Goal: Transaction & Acquisition: Book appointment/travel/reservation

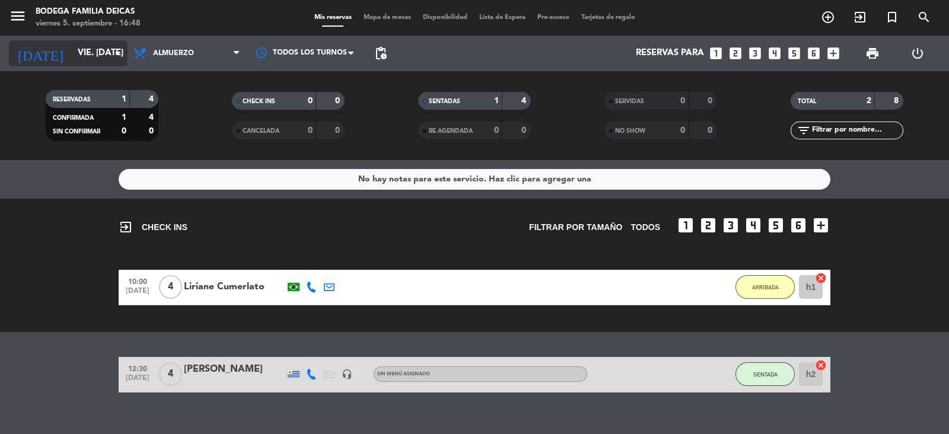
scroll to position [17, 0]
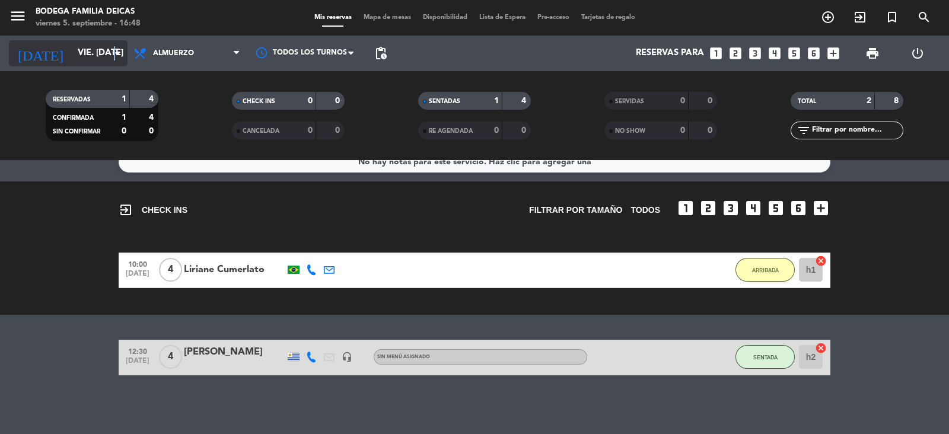
click at [114, 55] on icon "arrow_drop_down" at bounding box center [117, 53] width 14 height 14
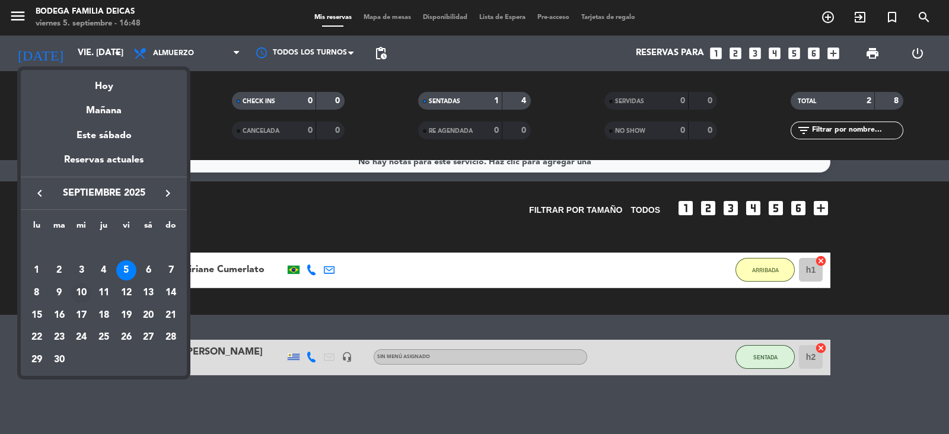
click at [83, 289] on div "10" at bounding box center [81, 293] width 20 height 20
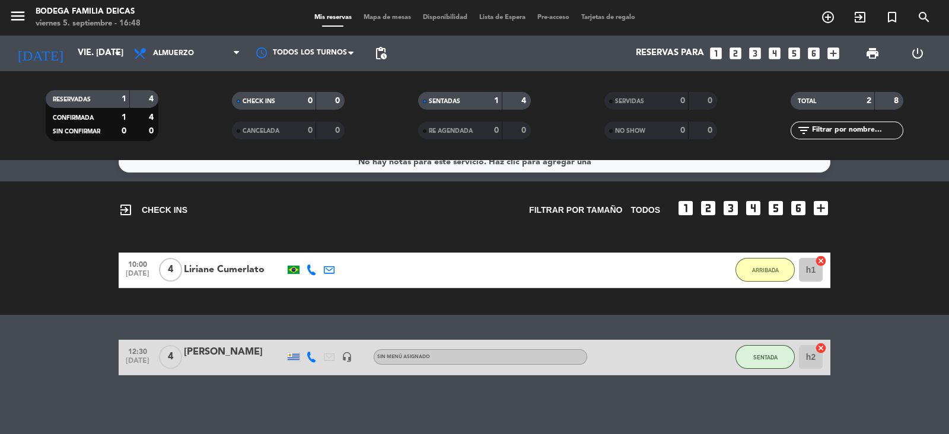
type input "mié. [DATE]"
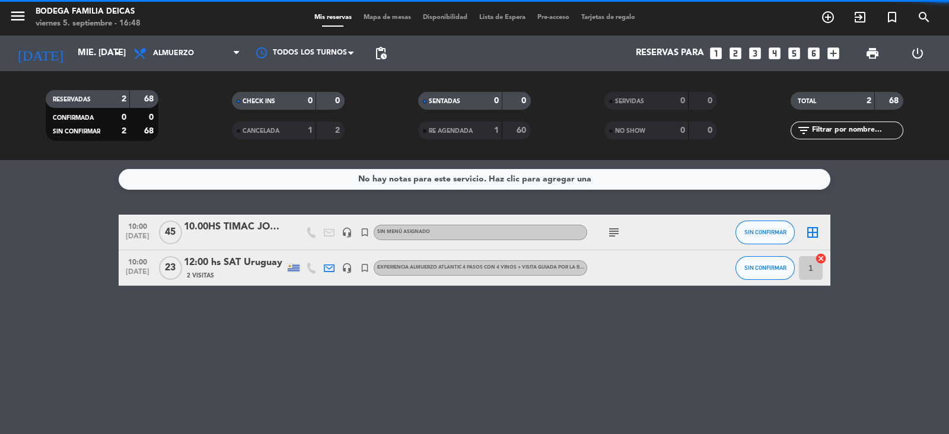
scroll to position [0, 0]
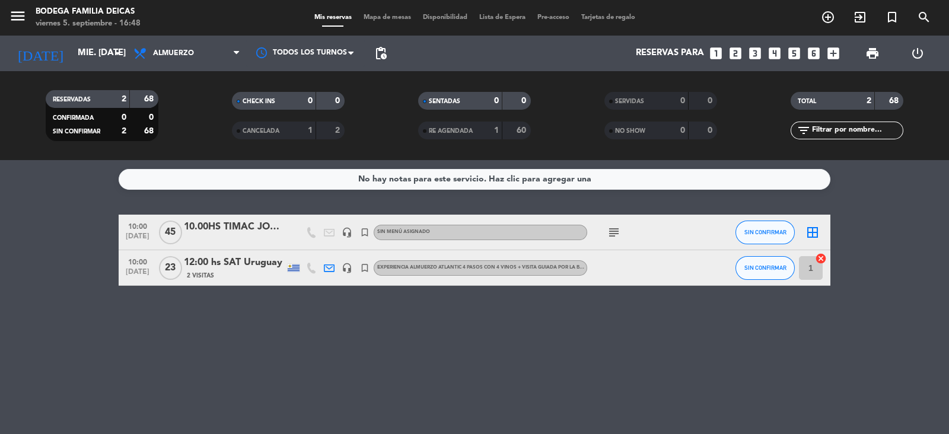
click at [691, 266] on div at bounding box center [640, 267] width 107 height 35
click at [226, 262] on div "12:00 hs SAT Uruguay" at bounding box center [234, 262] width 101 height 15
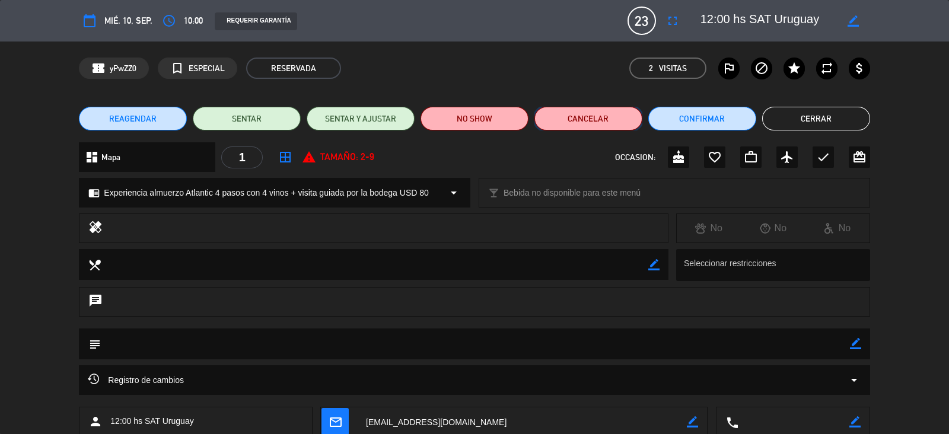
click at [599, 122] on button "Cancelar" at bounding box center [588, 119] width 108 height 24
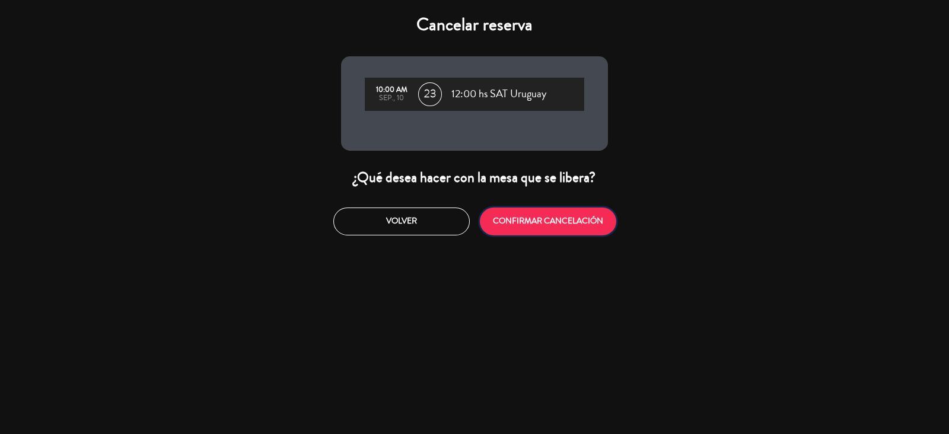
drag, startPoint x: 556, startPoint y: 228, endPoint x: 559, endPoint y: 235, distance: 7.7
click at [557, 228] on button "CONFIRMAR CANCELACIÓN" at bounding box center [548, 222] width 136 height 28
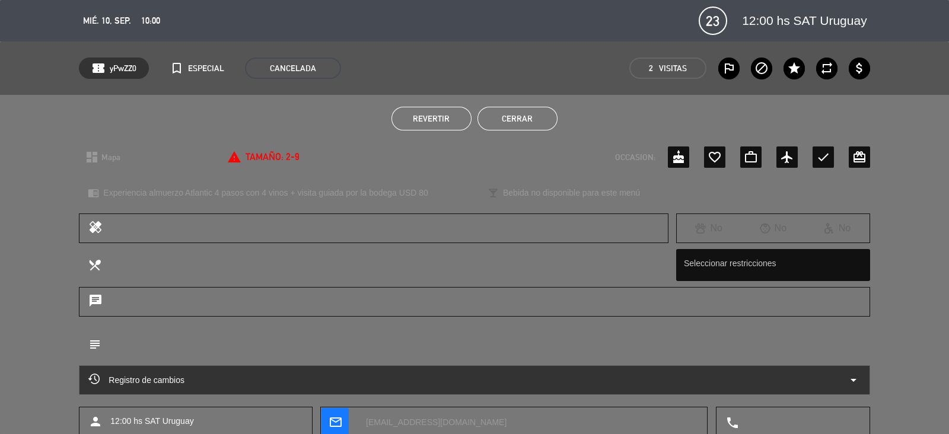
click at [529, 120] on button "Cerrar" at bounding box center [517, 119] width 80 height 24
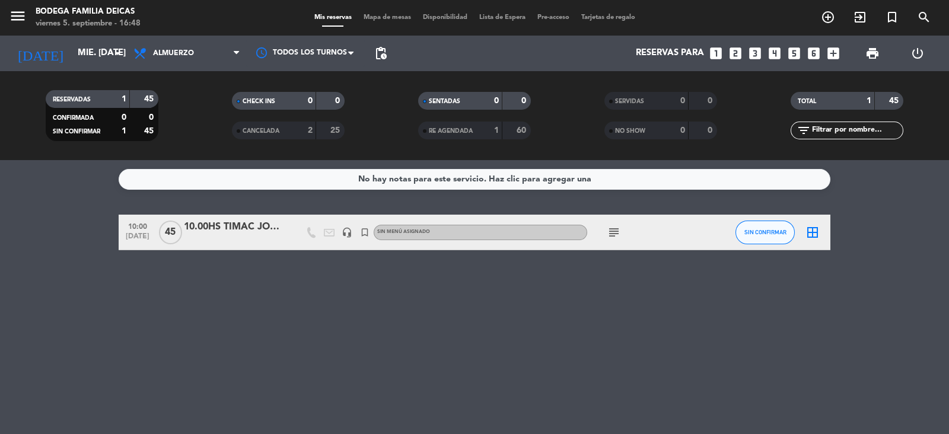
click at [438, 312] on div "No hay notas para este servicio. Haz clic para agregar una 10:00 [DATE] 10.00HS…" at bounding box center [474, 297] width 949 height 274
click at [175, 232] on span "45" at bounding box center [170, 233] width 23 height 24
click at [222, 226] on div "10.00HS TIMAC JORNADA DE TRABAJO" at bounding box center [234, 226] width 101 height 15
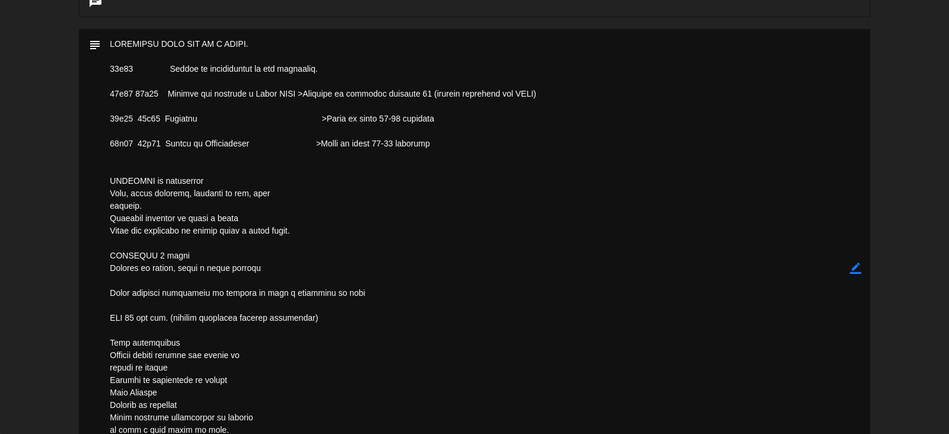
scroll to position [452, 0]
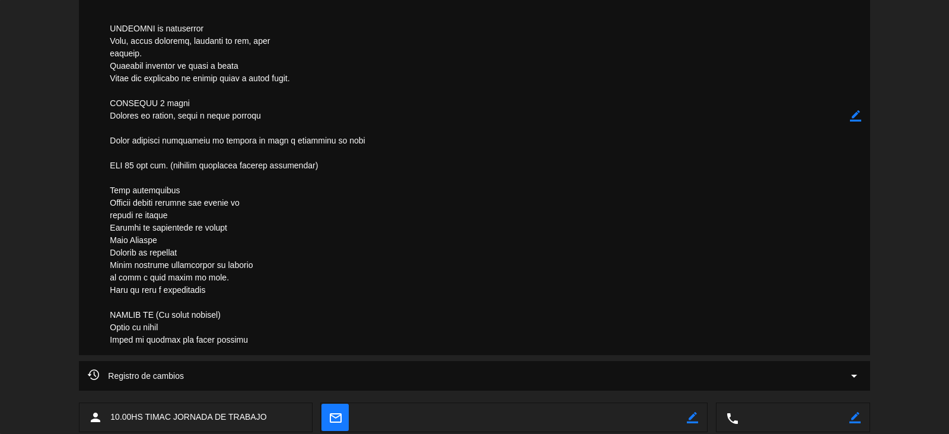
drag, startPoint x: 111, startPoint y: 190, endPoint x: 302, endPoint y: 351, distance: 249.9
click at [302, 351] on textarea at bounding box center [475, 116] width 748 height 478
drag, startPoint x: 858, startPoint y: 111, endPoint x: 858, endPoint y: 119, distance: 8.3
click at [858, 111] on icon "border_color" at bounding box center [855, 115] width 11 height 11
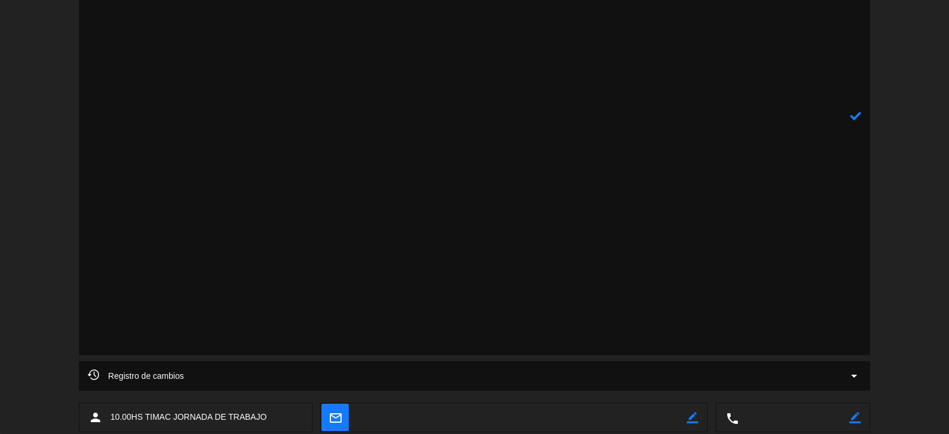
scroll to position [110, 0]
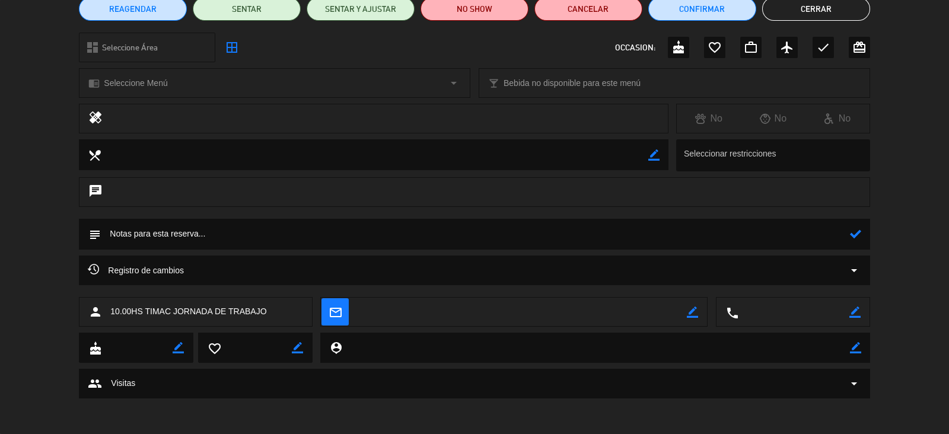
click at [506, 244] on textarea at bounding box center [475, 234] width 748 height 30
paste textarea "LO IPSUMD/SITAMETCON ADI ELITSE: DOEIU 7 65.27 TEMPOR IN UTLABOREET 81.40 d 91.…"
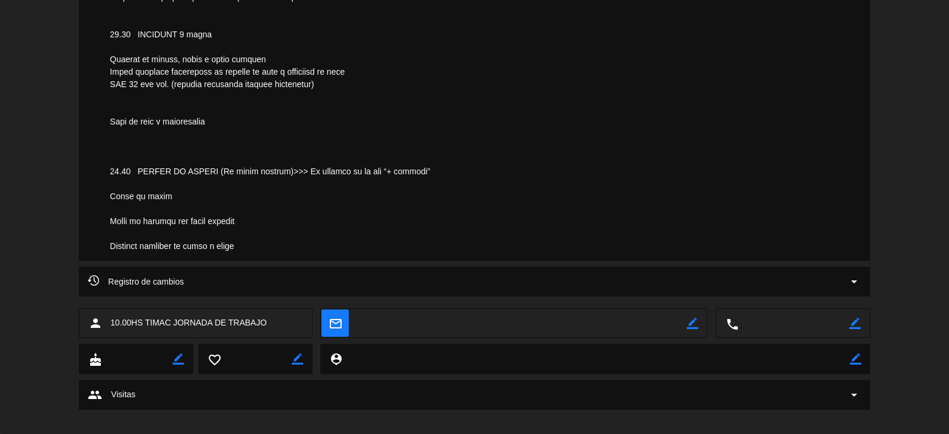
scroll to position [768, 0]
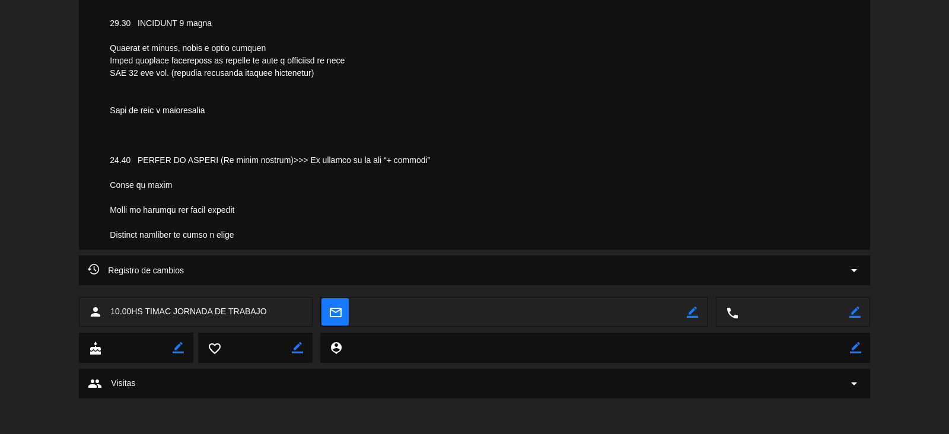
drag, startPoint x: 308, startPoint y: 157, endPoint x: 424, endPoint y: 165, distance: 117.1
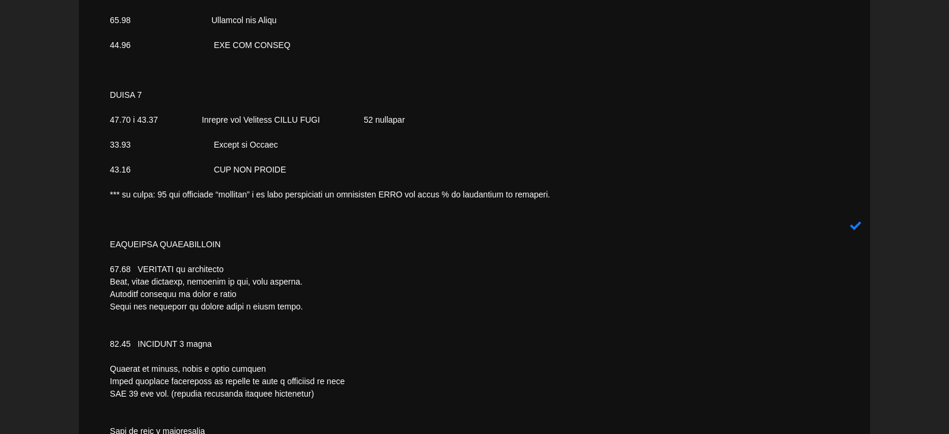
scroll to position [546, 0]
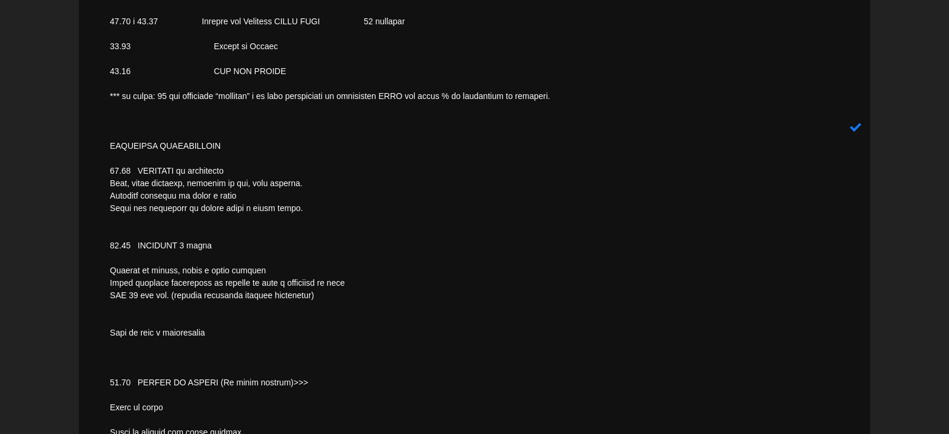
type textarea "LO IPSUMD/SITAMETCON ADI ELITSE: DOEIU 7 65.27 TEMPOR IN UTLABOREET 81.40 d 91.…"
click at [856, 128] on icon at bounding box center [855, 127] width 11 height 11
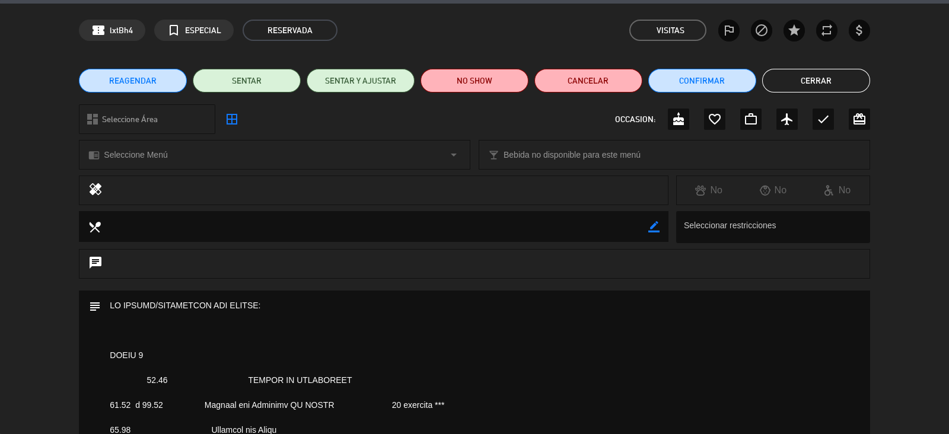
scroll to position [0, 0]
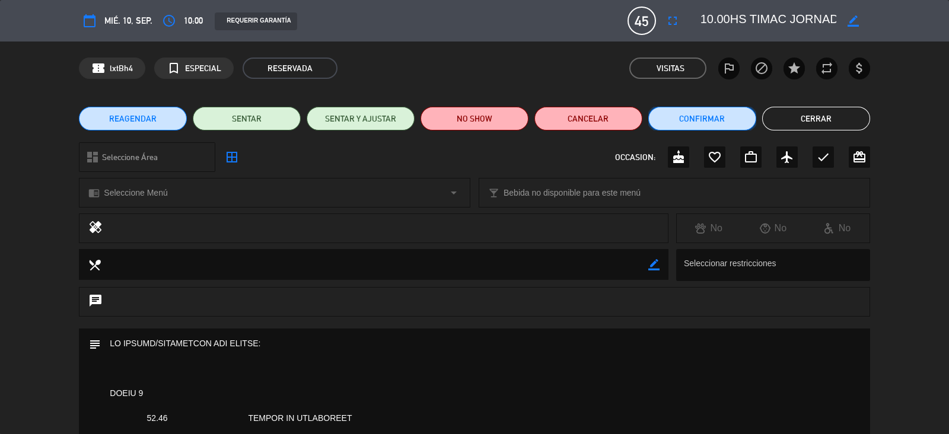
click at [733, 121] on button "Confirmar" at bounding box center [702, 119] width 108 height 24
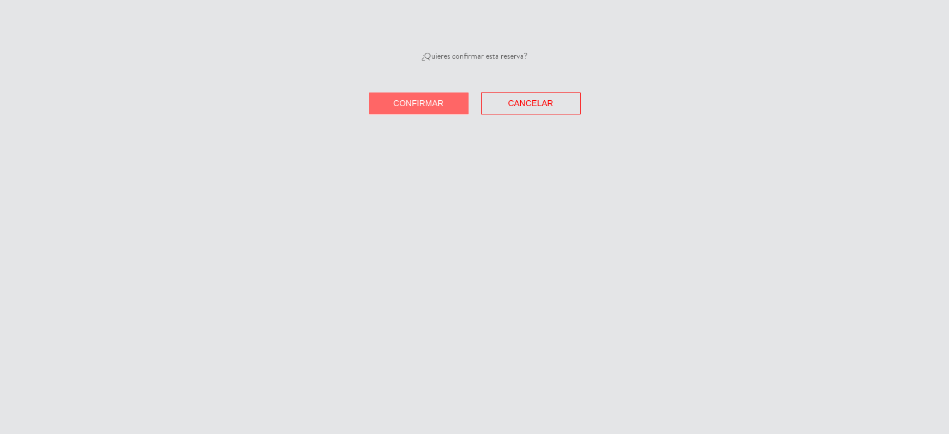
click at [446, 101] on button "Confirmar" at bounding box center [419, 103] width 100 height 22
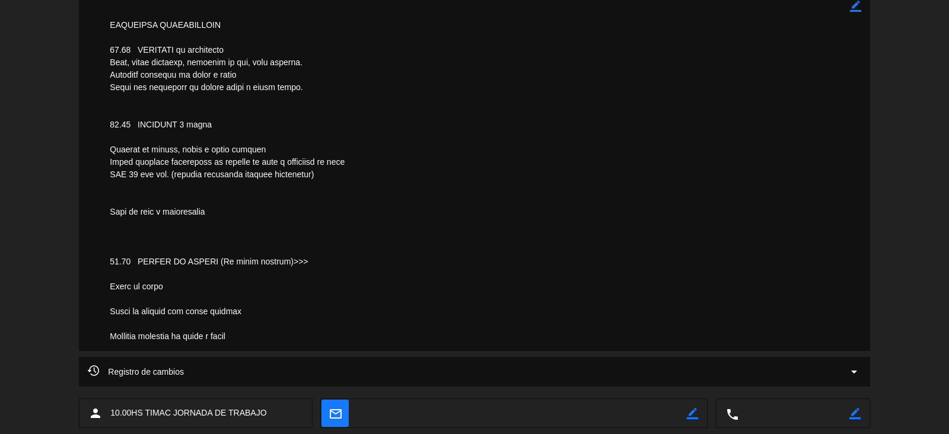
scroll to position [768, 0]
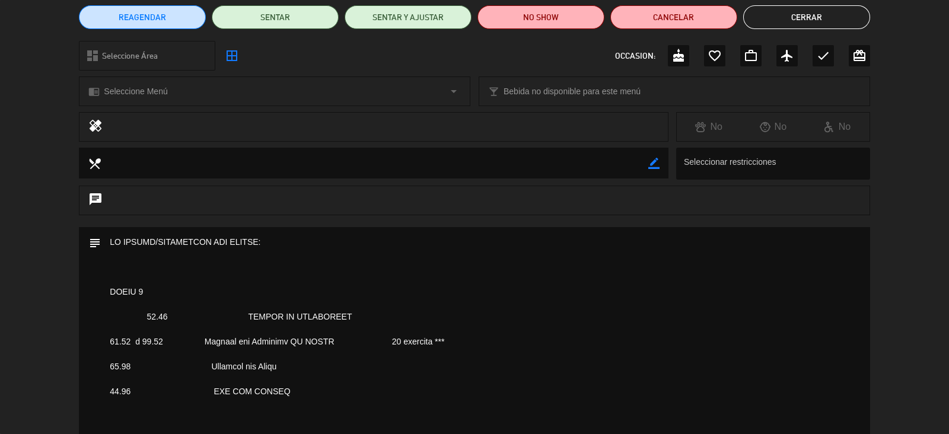
scroll to position [0, 0]
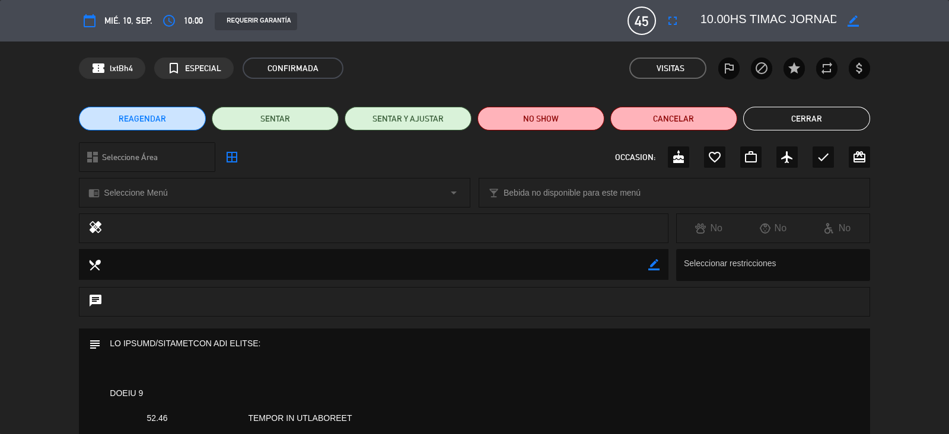
click at [816, 122] on button "Cerrar" at bounding box center [806, 119] width 127 height 24
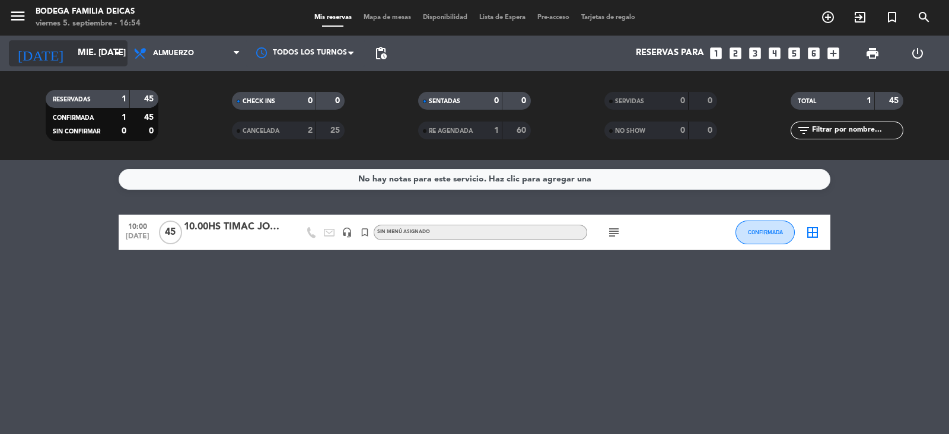
click at [119, 57] on icon "arrow_drop_down" at bounding box center [117, 53] width 14 height 14
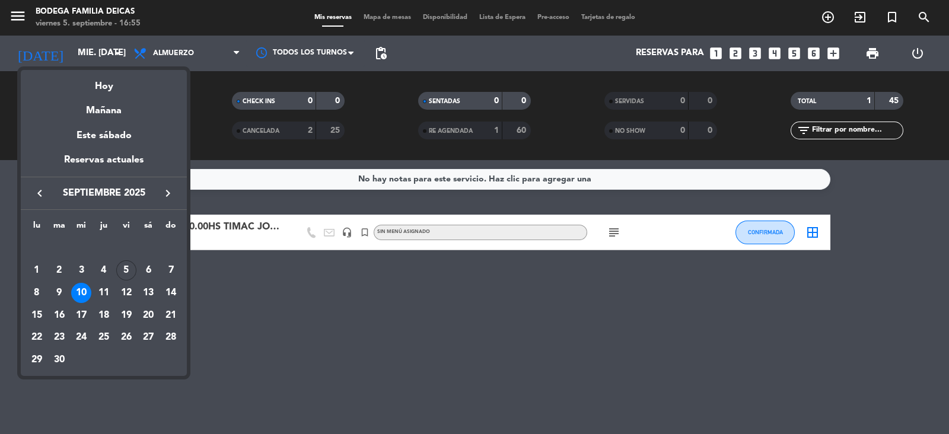
click at [163, 187] on icon "keyboard_arrow_right" at bounding box center [168, 193] width 14 height 14
click at [34, 190] on icon "keyboard_arrow_left" at bounding box center [40, 193] width 14 height 14
click at [57, 363] on div "30" at bounding box center [59, 360] width 20 height 20
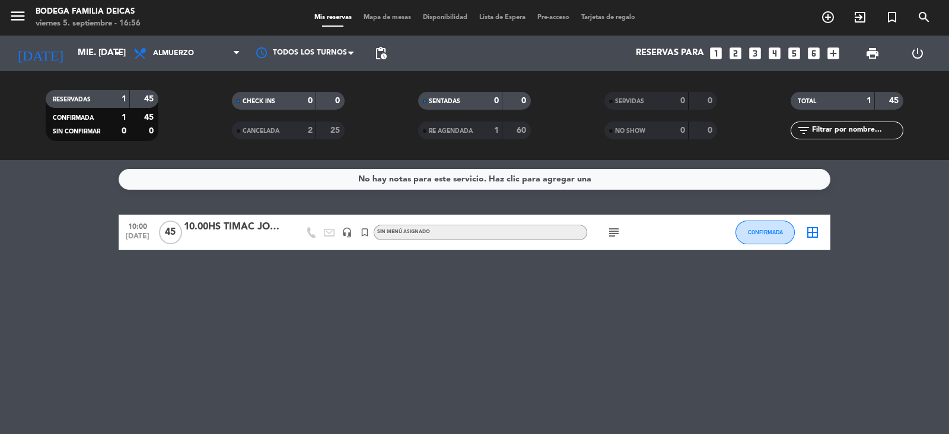
type input "[DATE] sep."
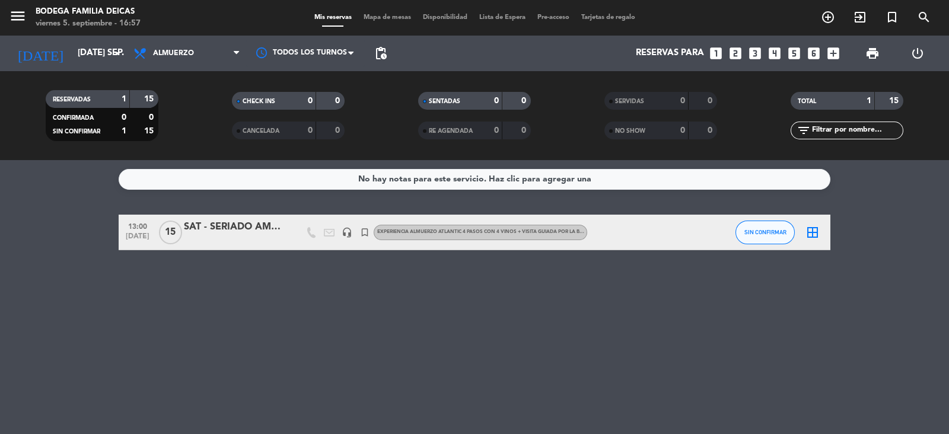
click at [379, 19] on span "Mapa de mesas" at bounding box center [387, 17] width 59 height 7
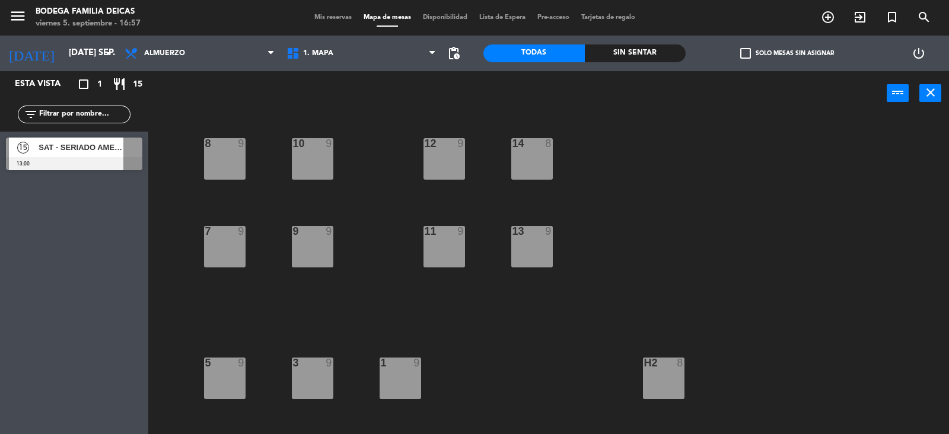
click at [671, 379] on div "h2 8" at bounding box center [664, 379] width 42 height 42
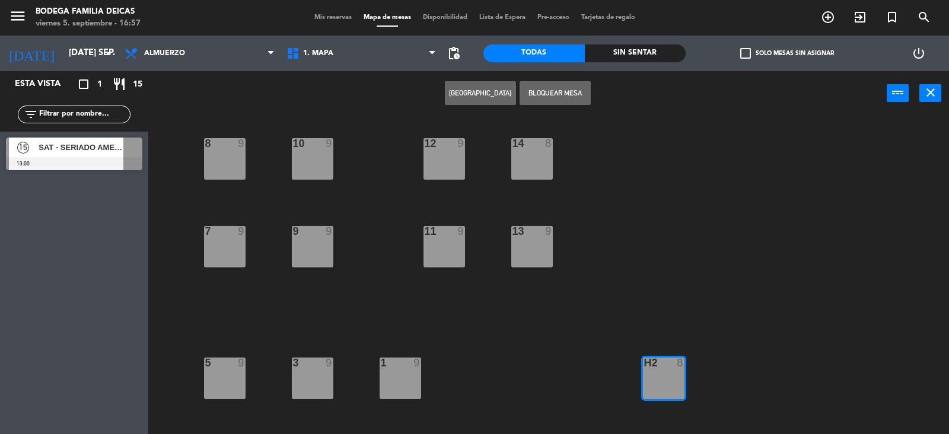
click at [477, 91] on button "[GEOGRAPHIC_DATA]" at bounding box center [480, 93] width 71 height 24
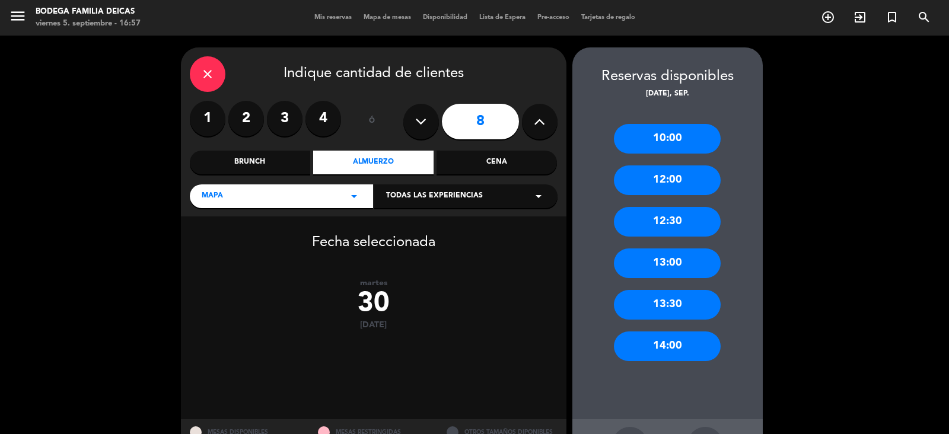
click at [678, 142] on div "10:00" at bounding box center [667, 139] width 107 height 30
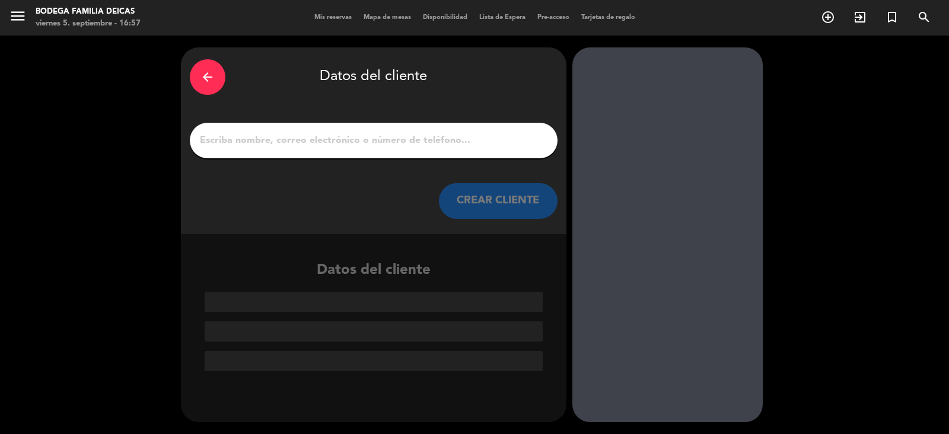
click at [318, 138] on input "1" at bounding box center [374, 140] width 350 height 17
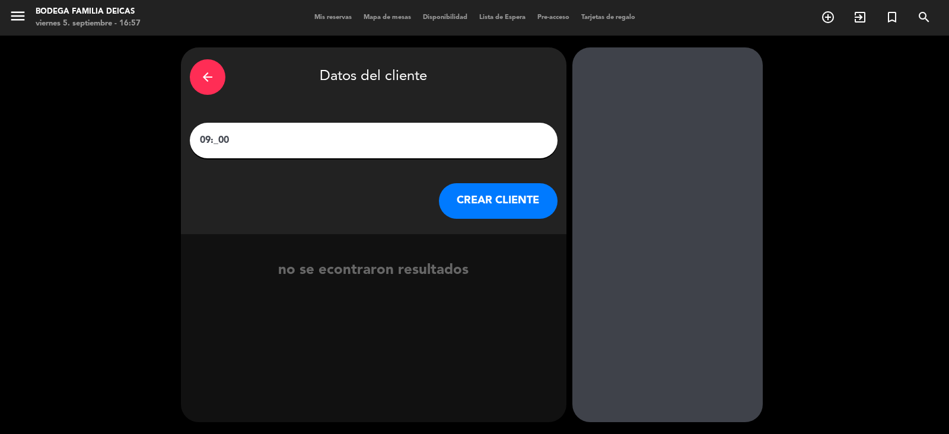
paste input "Liceo 18 [PERSON_NAME],"
type input "09:_00 [GEOGRAPHIC_DATA][PERSON_NAME], recorrido"
click at [505, 205] on button "CREAR CLIENTE" at bounding box center [498, 201] width 119 height 36
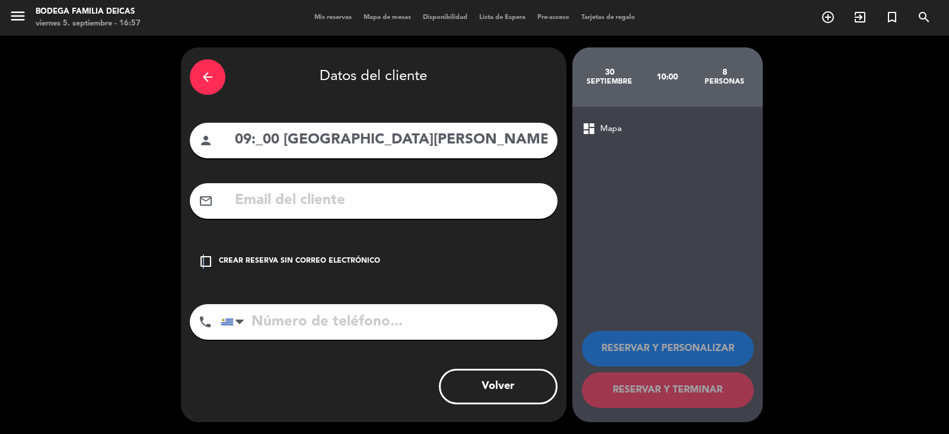
drag, startPoint x: 202, startPoint y: 263, endPoint x: 235, endPoint y: 280, distance: 37.7
click at [206, 266] on icon "check_box_outline_blank" at bounding box center [206, 261] width 14 height 14
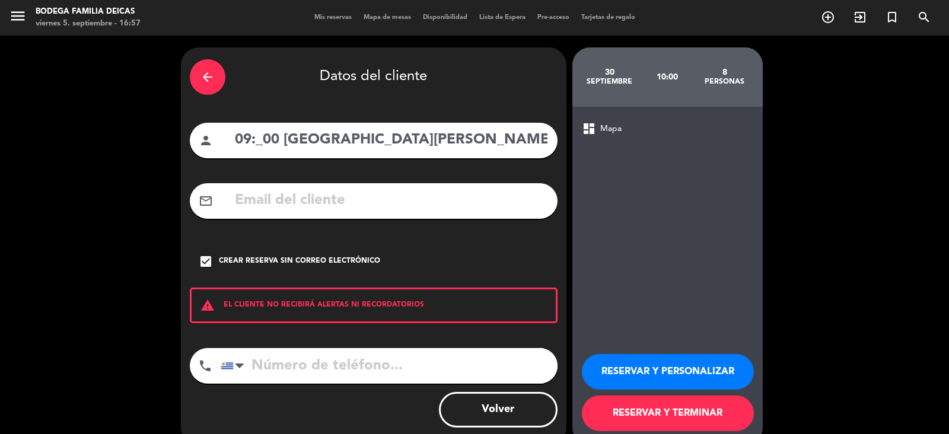
scroll to position [23, 0]
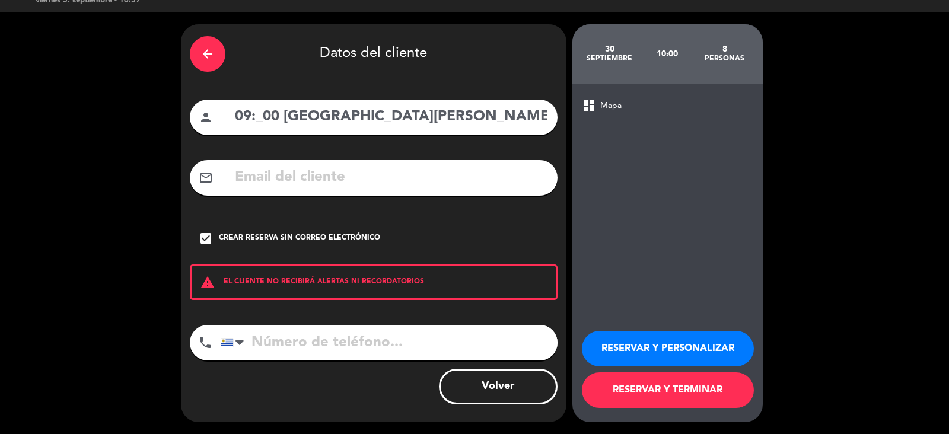
click at [685, 341] on button "RESERVAR Y PERSONALIZAR" at bounding box center [668, 349] width 172 height 36
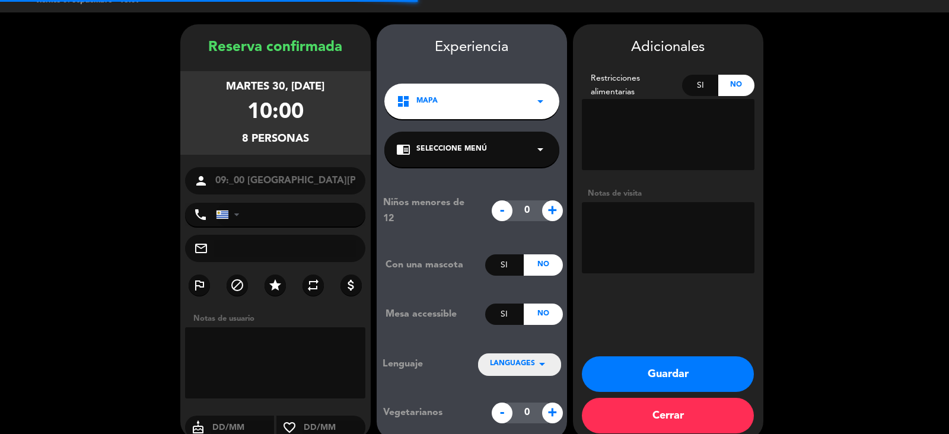
scroll to position [40, 0]
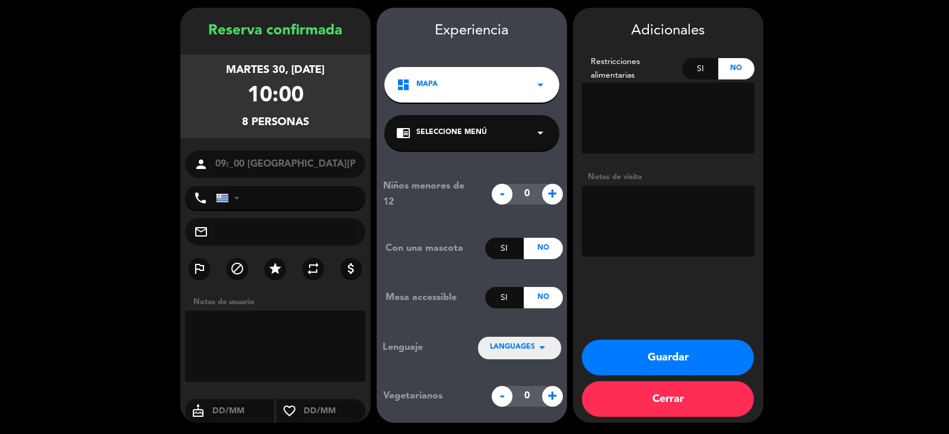
drag, startPoint x: 624, startPoint y: 222, endPoint x: 634, endPoint y: 232, distance: 14.3
click at [624, 222] on textarea at bounding box center [668, 221] width 173 height 71
click at [620, 229] on textarea at bounding box center [668, 221] width 173 height 71
paste textarea "[PERSON_NAME][EMAIL_ADDRESS][DOMAIN_NAME]"
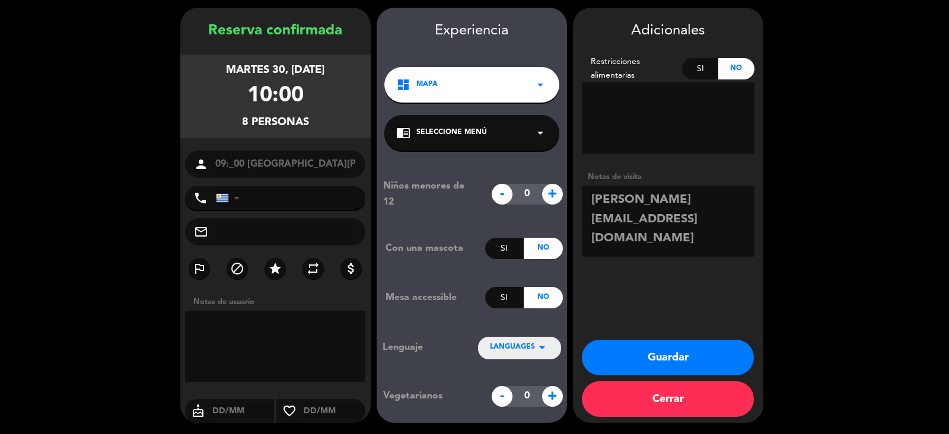
type textarea "[PERSON_NAME][EMAIL_ADDRESS][DOMAIN_NAME]"
click at [658, 365] on button "Guardar" at bounding box center [668, 358] width 172 height 36
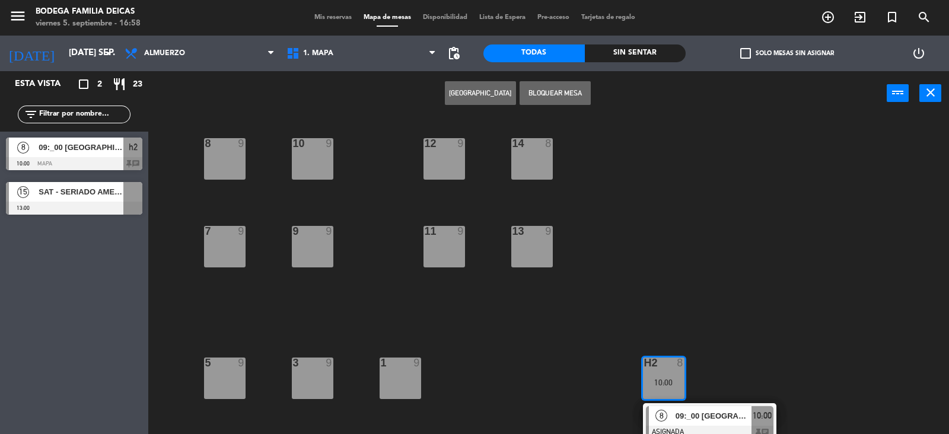
click at [107, 291] on div "Esta vista crop_square 2 restaurant 23 filter_list 8 09:_00 [GEOGRAPHIC_DATA][P…" at bounding box center [74, 252] width 148 height 363
drag, startPoint x: 784, startPoint y: 272, endPoint x: 765, endPoint y: 245, distance: 32.6
click at [784, 272] on div "10 9 12 9 8 9 14 8 9 9 11 9 13 9 7 9 1 9 5 9 3 9 h2 8 10:00 8 09:_00 [GEOGRAPHI…" at bounding box center [553, 276] width 791 height 318
